Goal: Task Accomplishment & Management: Manage account settings

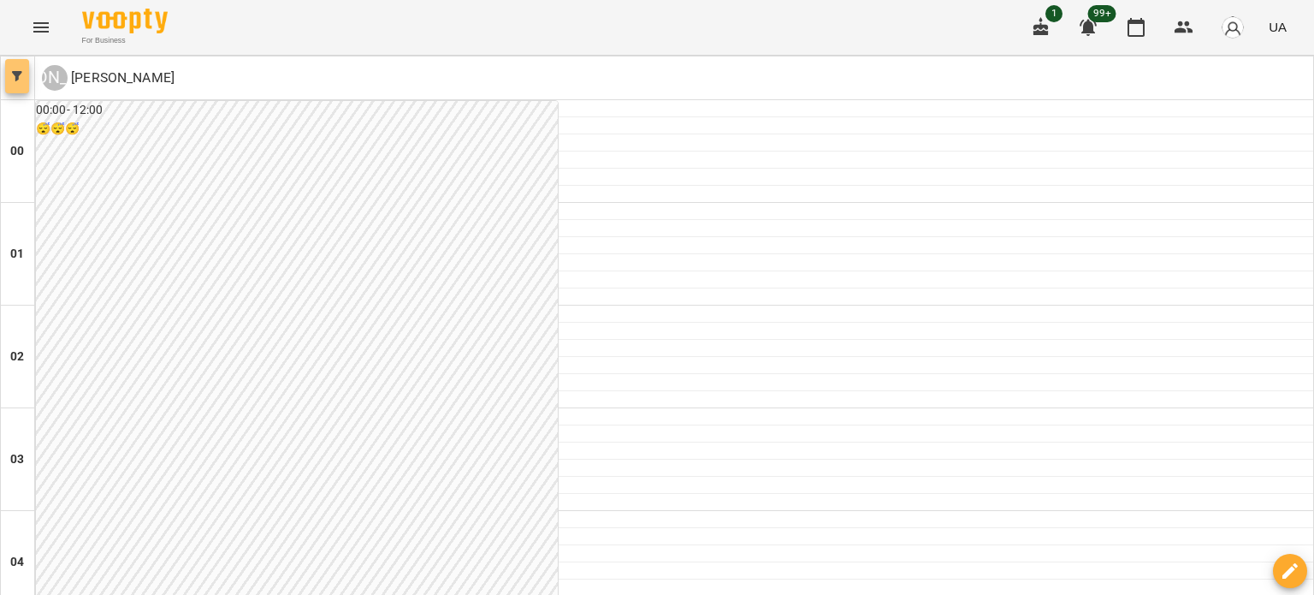
click at [27, 74] on span "button" at bounding box center [17, 76] width 24 height 10
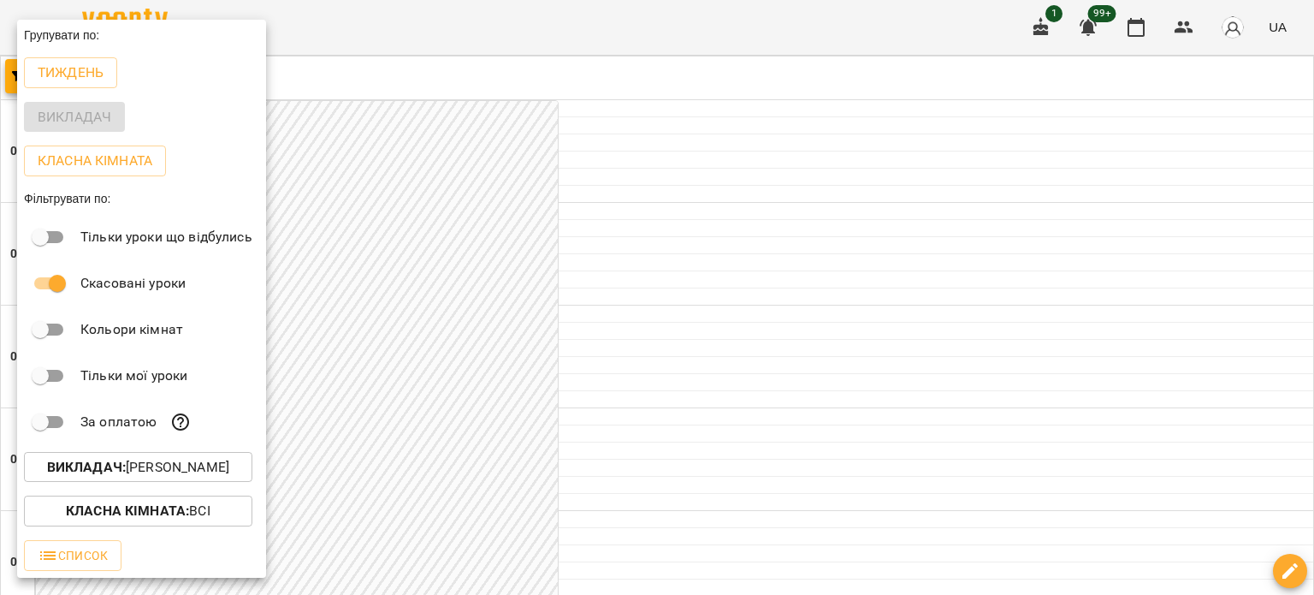
click at [453, 353] on div at bounding box center [657, 297] width 1314 height 595
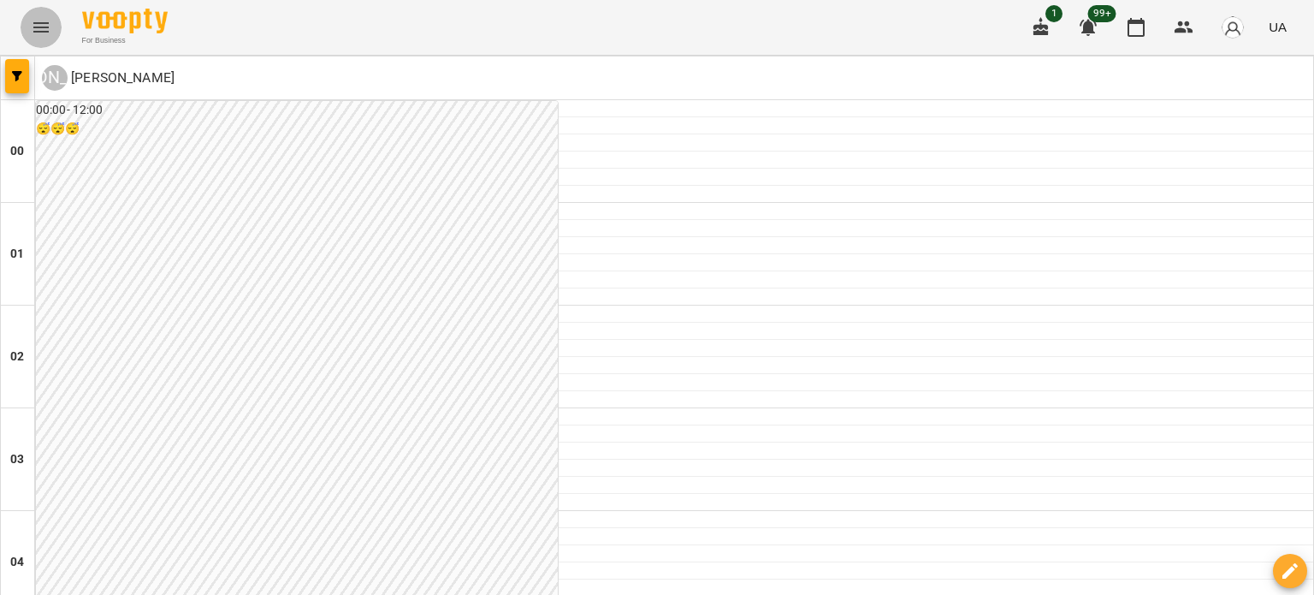
click at [44, 27] on icon "Menu" at bounding box center [40, 27] width 15 height 10
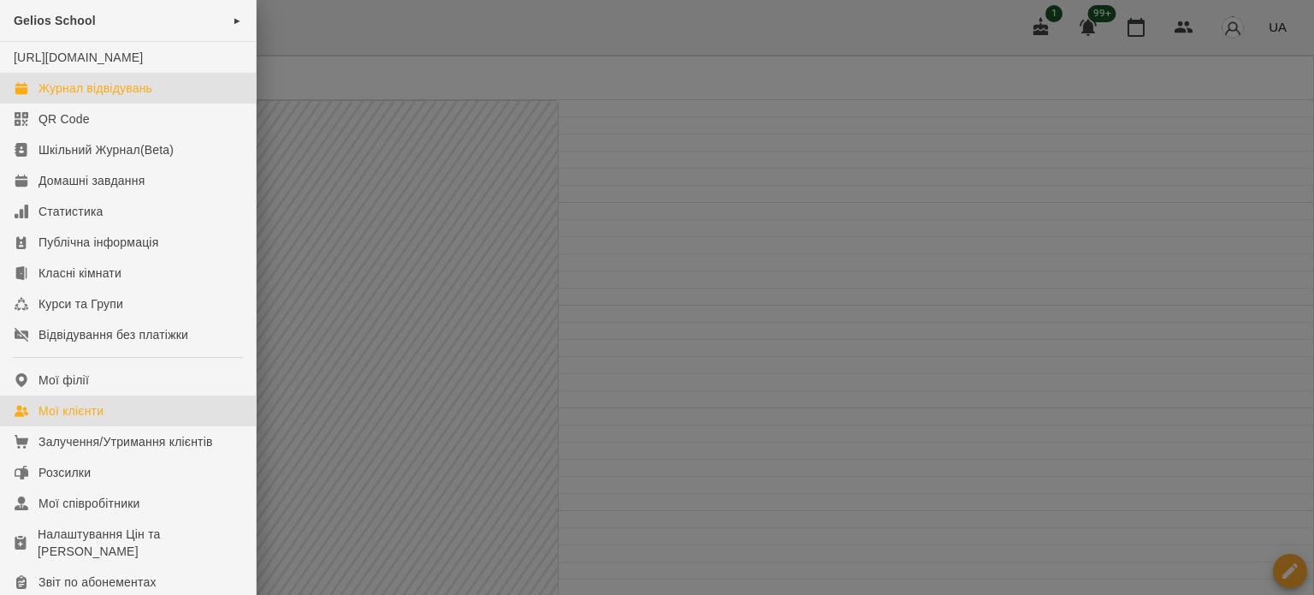
drag, startPoint x: 89, startPoint y: 434, endPoint x: 121, endPoint y: 426, distance: 32.6
click at [89, 419] on div "Мої клієнти" at bounding box center [70, 410] width 65 height 17
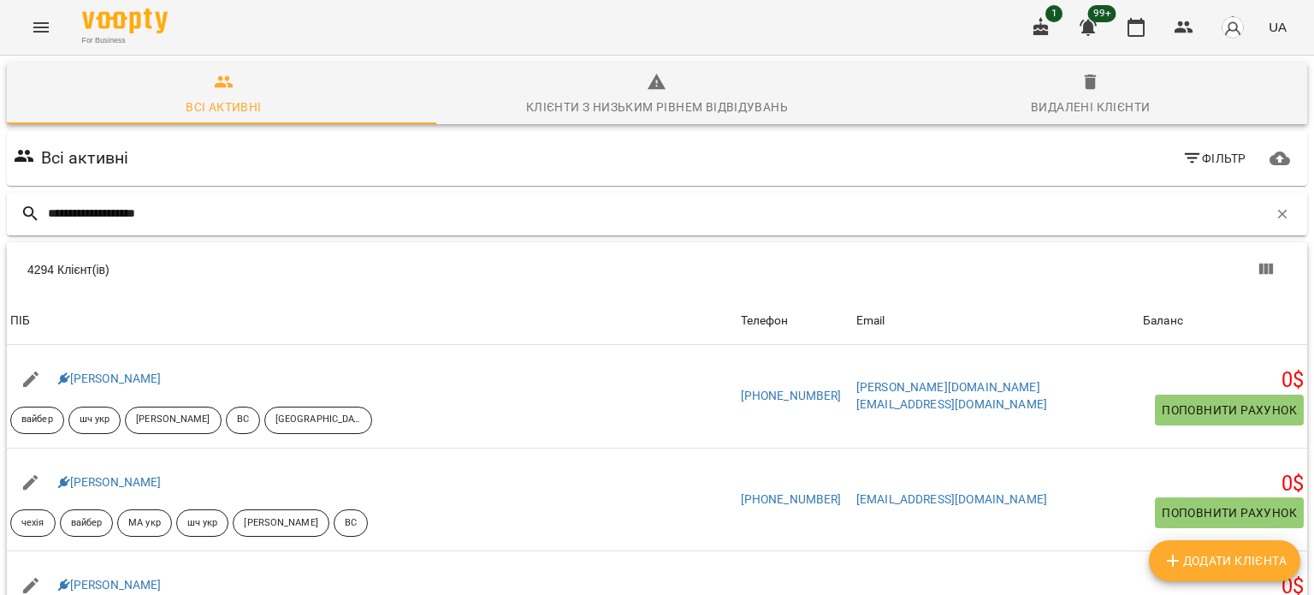
type input "**********"
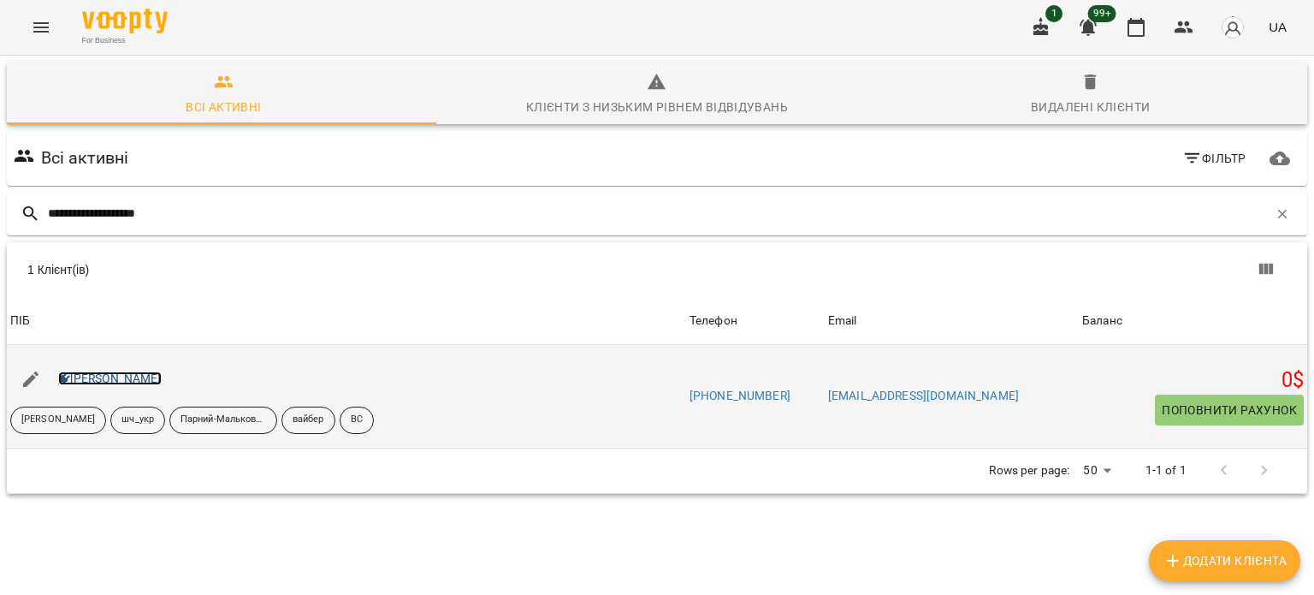
click at [162, 372] on link "[PERSON_NAME]" at bounding box center [110, 378] width 104 height 14
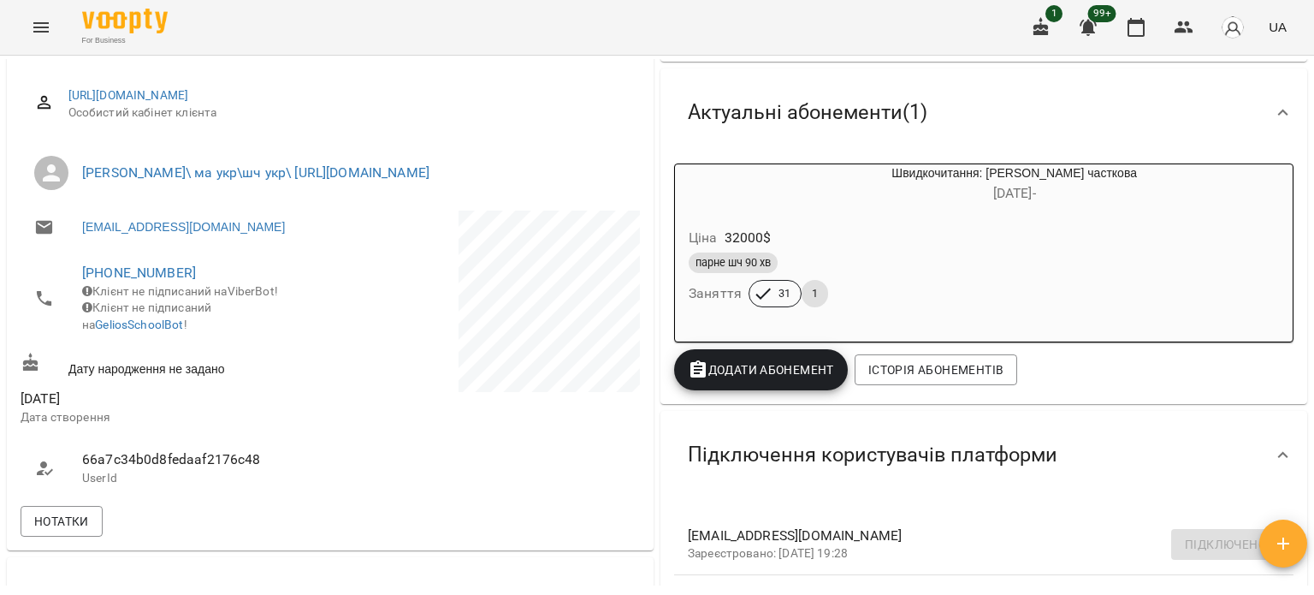
scroll to position [257, 0]
